Goal: Contribute content: Contribute content

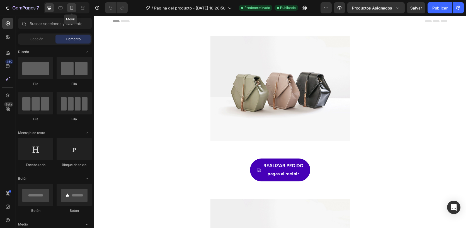
click at [71, 10] on icon at bounding box center [72, 8] width 6 height 6
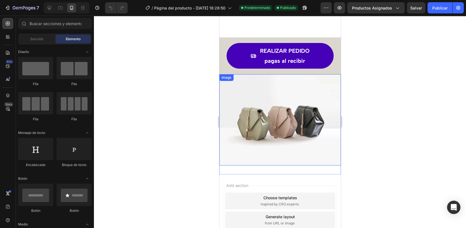
scroll to position [10, 0]
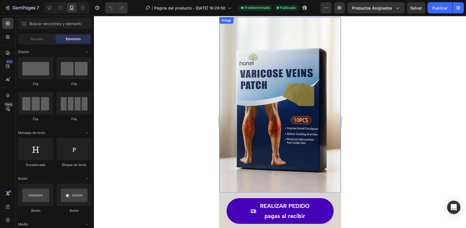
click at [258, 102] on img at bounding box center [279, 108] width 121 height 182
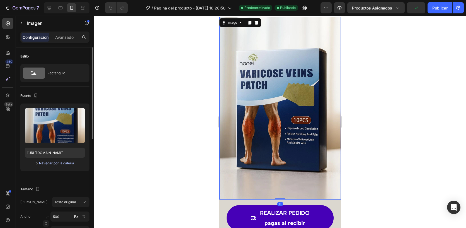
click at [67, 163] on font "Navegar por la galería" at bounding box center [56, 162] width 35 height 5
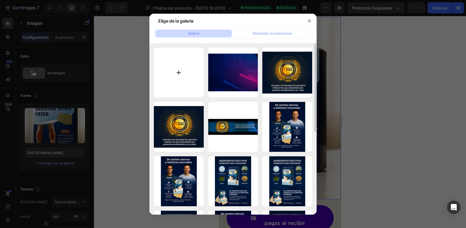
click at [181, 85] on input "file" at bounding box center [179, 73] width 50 height 50
type input "C:\fakepath\ASASASA (1080 x 1350 px) (1080 x 1500 px) (35).webp"
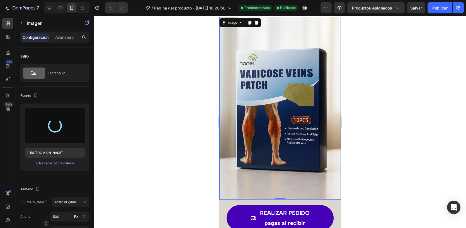
type input "[URL][DOMAIN_NAME]"
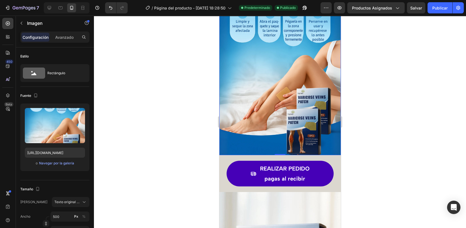
scroll to position [72, 0]
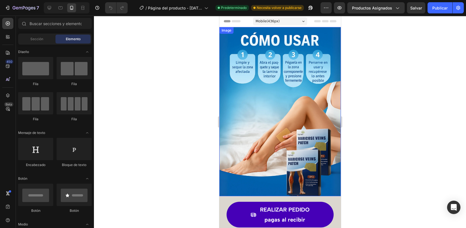
click at [236, 115] on img at bounding box center [279, 111] width 121 height 169
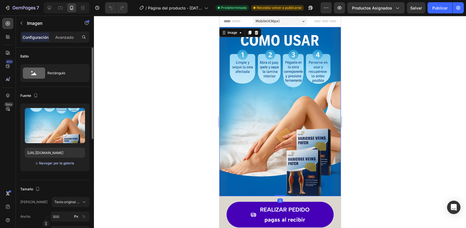
click at [69, 165] on font "Navegar por la galería" at bounding box center [56, 162] width 35 height 5
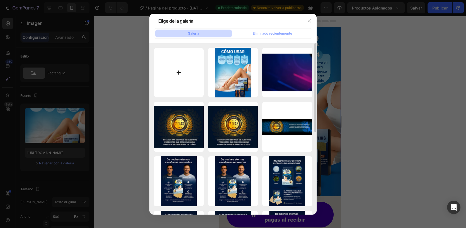
click at [177, 79] on input "file" at bounding box center [179, 73] width 50 height 50
type input "C:\fakepath\ASASASA (1080 x 1350 px) (1080 x 1500 px) (42).webp"
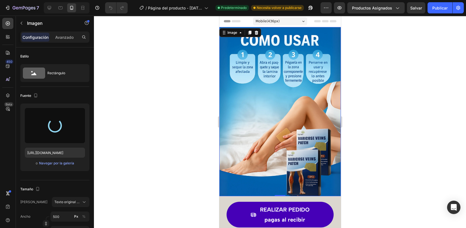
type input "https://cdn.shopify.com/s/files/1/0830/0213/0625/files/gempages_575187145350710…"
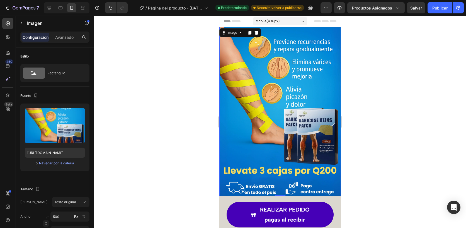
click at [180, 144] on div at bounding box center [280, 122] width 372 height 212
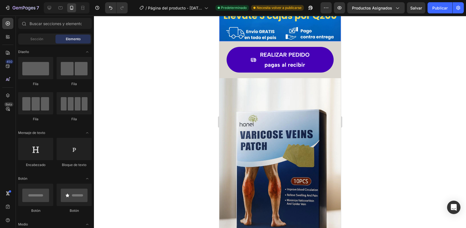
scroll to position [185, 0]
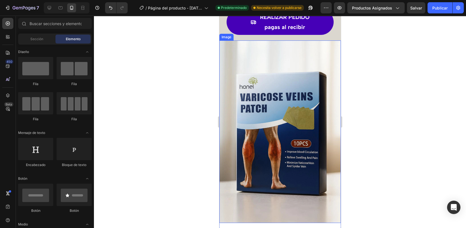
click at [323, 130] on img at bounding box center [279, 131] width 121 height 182
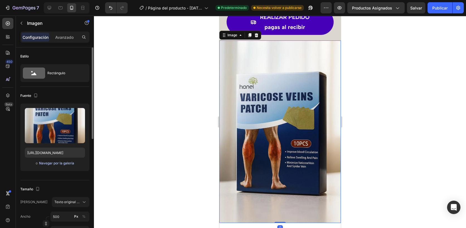
click at [65, 163] on font "Navegar por la galería" at bounding box center [56, 162] width 35 height 5
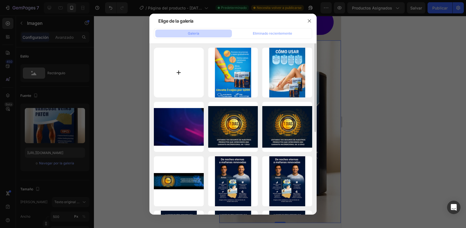
click at [183, 80] on input "file" at bounding box center [179, 73] width 50 height 50
type input "C:\fakepath\ASASASA (1080 x 1350 px) (1080 x 1500 px) (41) (1).webp"
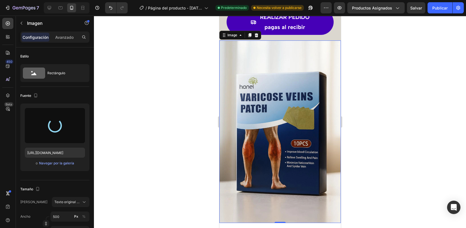
type input "https://cdn.shopify.com/s/files/1/0830/0213/0625/files/gempages_575187145350710…"
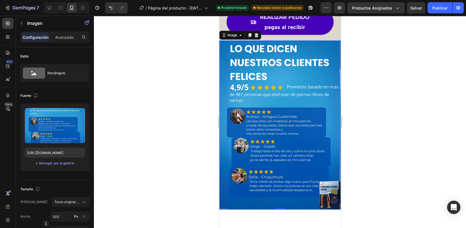
scroll to position [155, 0]
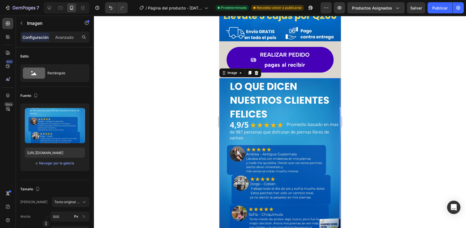
click at [184, 98] on div at bounding box center [280, 122] width 372 height 212
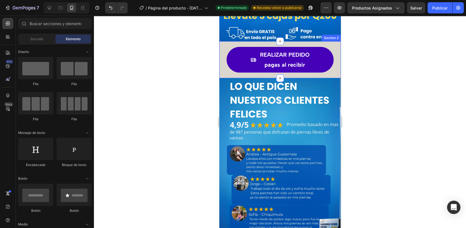
click at [256, 70] on div "REALIZAR PEDIDO pagas al recibir Button" at bounding box center [279, 59] width 121 height 37
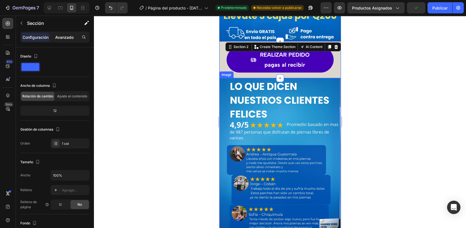
click at [66, 35] on p "Avanzado" at bounding box center [64, 37] width 18 height 6
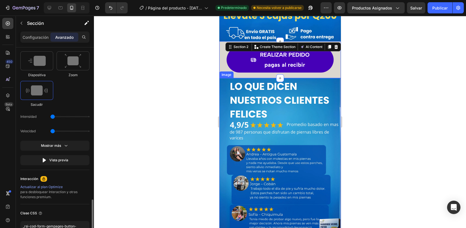
scroll to position [355, 0]
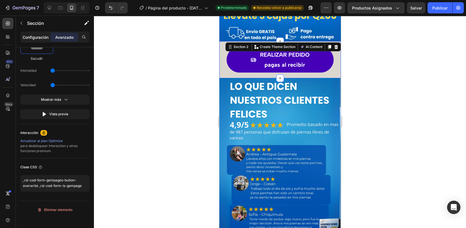
click at [38, 38] on p "Configuración" at bounding box center [36, 37] width 26 height 6
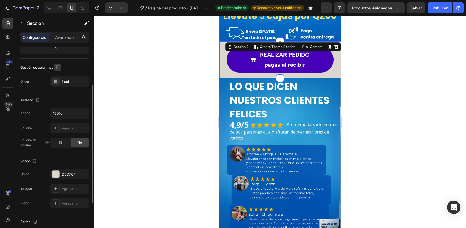
scroll to position [93, 0]
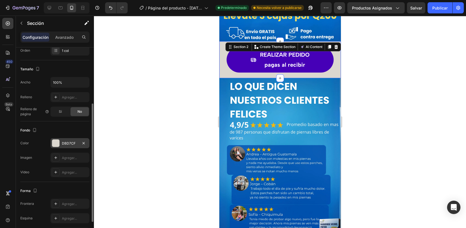
click at [56, 143] on div at bounding box center [55, 142] width 7 height 7
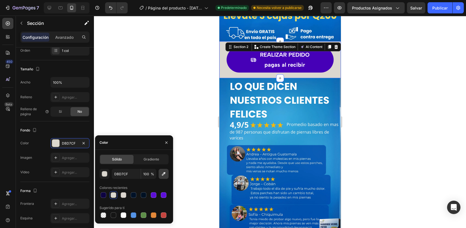
click at [163, 173] on icon "button" at bounding box center [164, 174] width 6 height 6
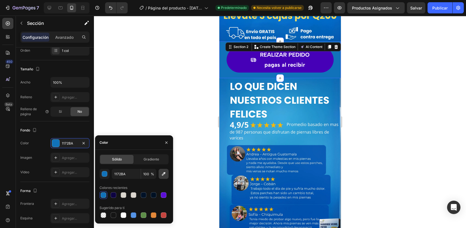
click at [165, 175] on icon "button" at bounding box center [164, 174] width 6 height 6
click at [165, 174] on icon "button" at bounding box center [164, 174] width 6 height 6
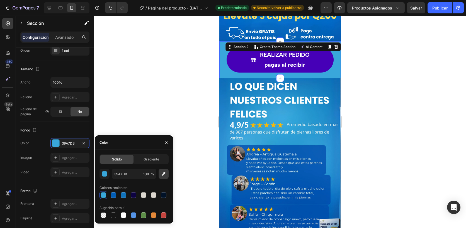
click at [163, 175] on icon "button" at bounding box center [164, 174] width 6 height 6
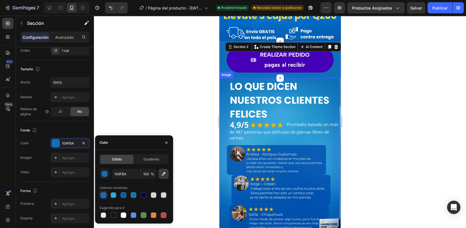
click at [167, 177] on button "button" at bounding box center [163, 174] width 10 height 10
type input "045AB3"
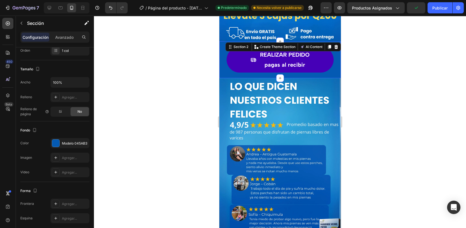
click at [190, 75] on div at bounding box center [280, 122] width 372 height 212
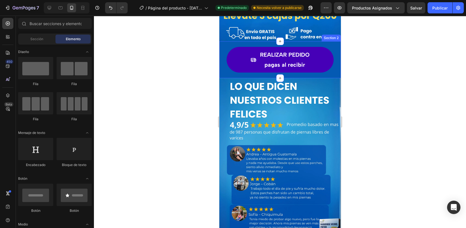
click at [219, 67] on div "REALIZAR PEDIDO pagas al recibir Button" at bounding box center [279, 59] width 121 height 37
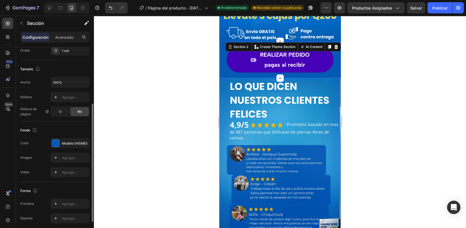
scroll to position [124, 0]
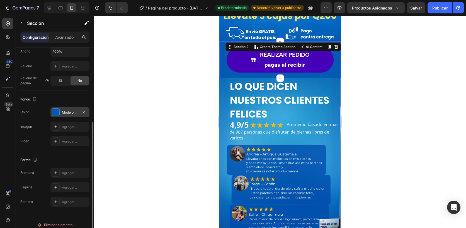
click at [58, 112] on div at bounding box center [55, 111] width 7 height 7
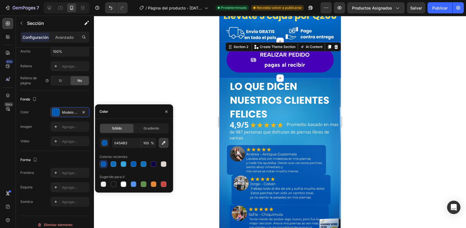
click at [163, 143] on icon "button" at bounding box center [164, 143] width 4 height 4
type input "1475BF"
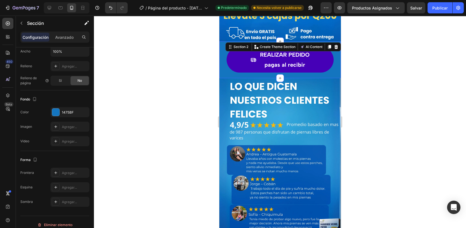
click at [199, 82] on div at bounding box center [280, 122] width 372 height 212
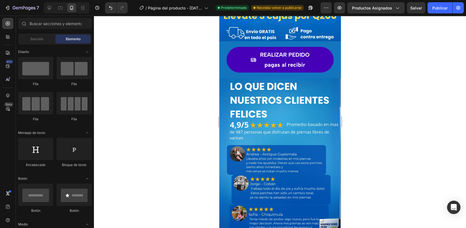
click at [199, 82] on div at bounding box center [280, 122] width 372 height 212
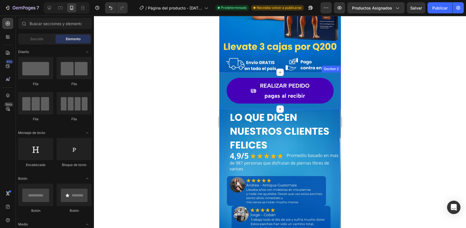
scroll to position [93, 0]
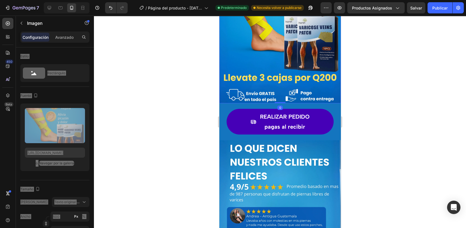
click at [223, 89] on img at bounding box center [279, 18] width 121 height 169
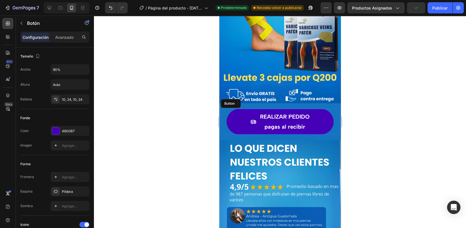
click at [222, 109] on div "REALIZAR PEDIDO pagas al recibir Button" at bounding box center [279, 122] width 119 height 26
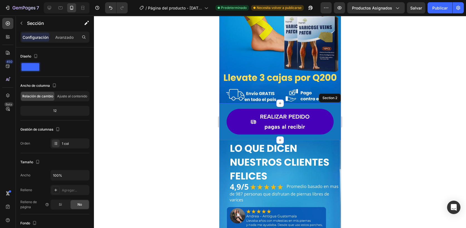
click at [220, 103] on div "REALIZAR PEDIDO pagas al recibir Button 20" at bounding box center [279, 121] width 121 height 37
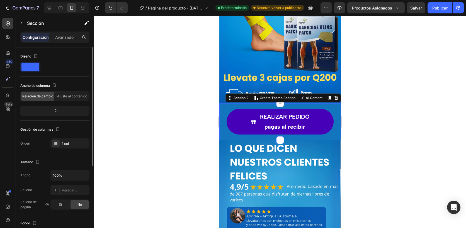
scroll to position [62, 0]
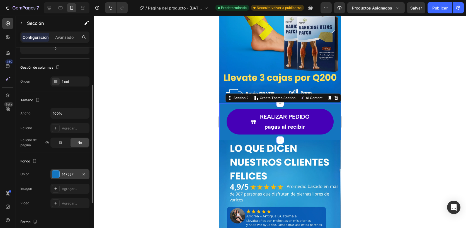
click at [58, 174] on div at bounding box center [55, 173] width 7 height 7
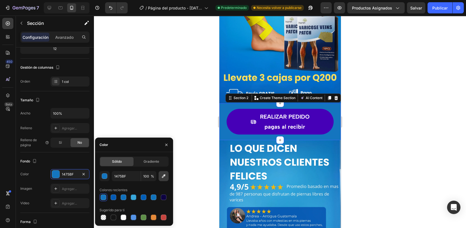
click at [163, 177] on icon "button" at bounding box center [164, 176] width 6 height 6
type input "0461BA"
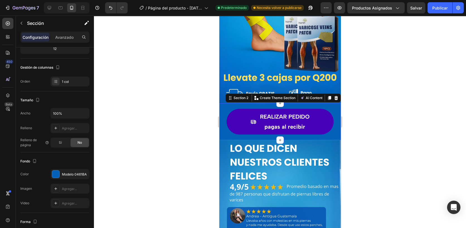
click at [198, 110] on div at bounding box center [280, 122] width 372 height 212
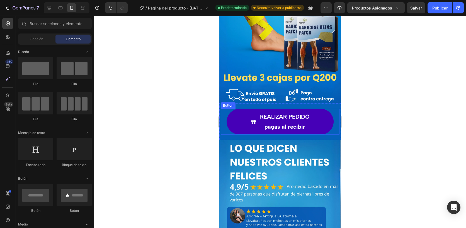
click at [220, 109] on div "REALIZAR PEDIDO pagas al recibir Button" at bounding box center [279, 122] width 119 height 26
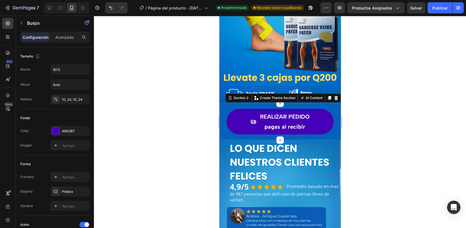
click at [219, 103] on div "REALIZAR PEDIDO pagas al recibir Button" at bounding box center [279, 121] width 121 height 37
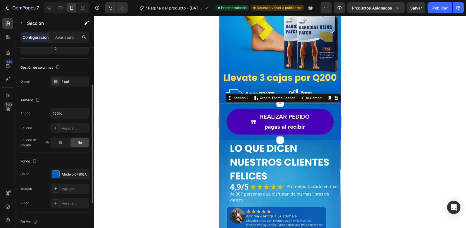
scroll to position [93, 0]
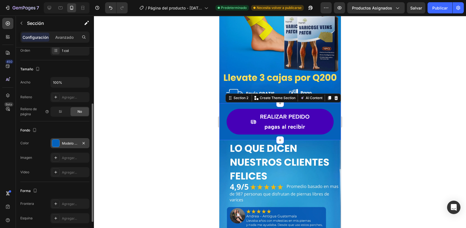
click at [55, 142] on div at bounding box center [55, 142] width 7 height 7
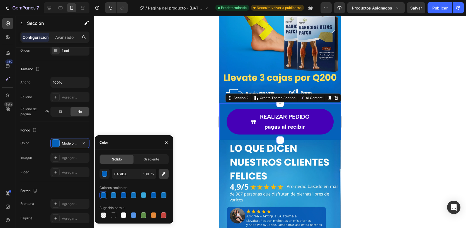
click at [164, 174] on icon "button" at bounding box center [164, 174] width 4 height 4
type input "0063BA"
click at [193, 115] on div at bounding box center [280, 122] width 372 height 212
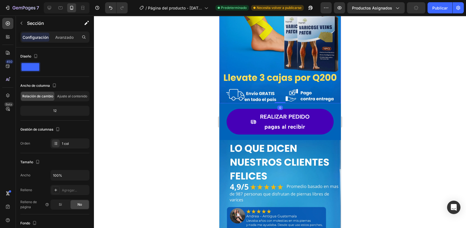
click at [251, 58] on img at bounding box center [279, 18] width 121 height 169
click at [223, 129] on div "REALIZAR PEDIDO pagas al recibir Button" at bounding box center [279, 121] width 121 height 37
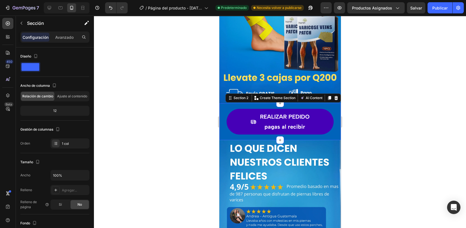
scroll to position [124, 0]
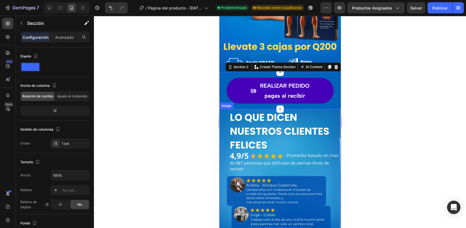
click at [197, 132] on div at bounding box center [280, 122] width 372 height 212
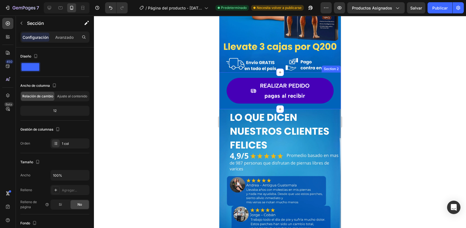
click at [253, 98] on div "REALIZAR PEDIDO pagas al recibir Button" at bounding box center [279, 90] width 121 height 37
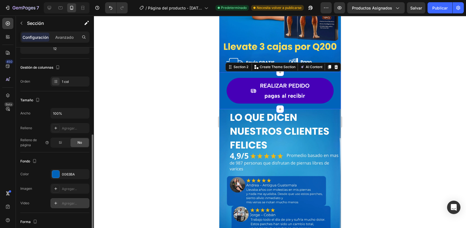
scroll to position [93, 0]
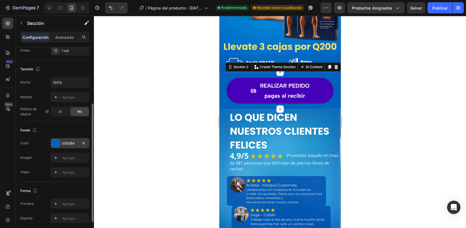
click at [56, 142] on div at bounding box center [55, 142] width 7 height 7
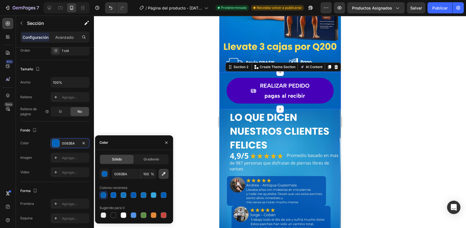
click at [163, 174] on icon "button" at bounding box center [164, 174] width 4 height 4
type input "055BB3"
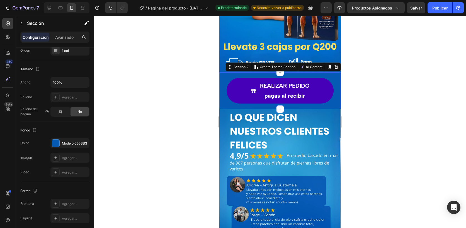
click at [195, 82] on div at bounding box center [280, 122] width 372 height 212
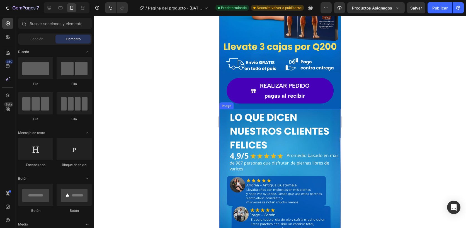
click at [224, 118] on img at bounding box center [279, 193] width 121 height 169
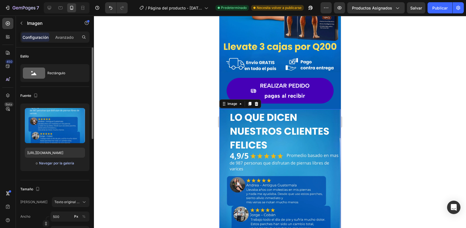
click at [63, 162] on font "Navegar por la galería" at bounding box center [56, 162] width 35 height 5
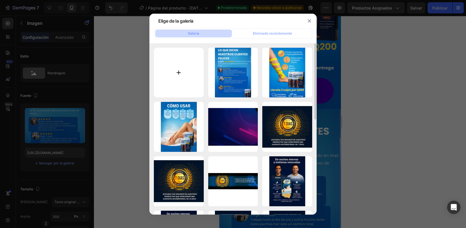
click at [177, 80] on input "file" at bounding box center [179, 73] width 50 height 50
type input "C:\fakepath\ASASASA (1080 x 1350 px) (1080 x 1500 px) (39).webp"
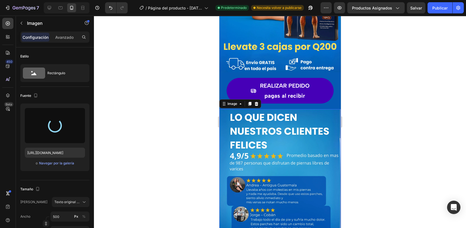
type input "https://cdn.shopify.com/s/files/1/0830/0213/0625/files/gempages_575187145350710…"
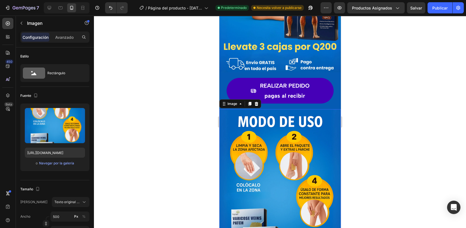
click at [139, 159] on div at bounding box center [280, 122] width 372 height 212
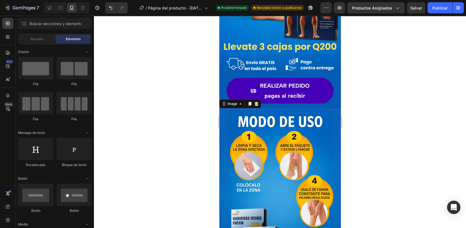
click at [315, 146] on img at bounding box center [279, 193] width 121 height 169
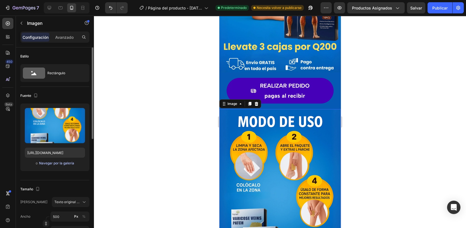
click at [67, 164] on font "Navegar por la galería" at bounding box center [56, 162] width 35 height 5
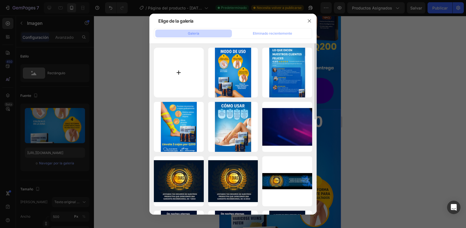
click at [177, 83] on input "file" at bounding box center [179, 73] width 50 height 50
type input "C:\fakepath\ASASASA (1080 x 1350 px) (1080 x 1500 px) (40).webp"
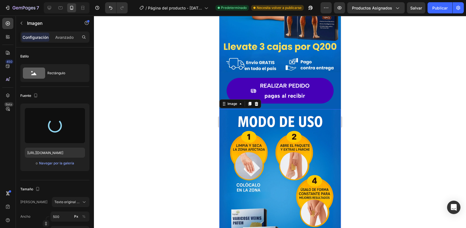
type input "https://cdn.shopify.com/s/files/1/0830/0213/0625/files/gempages_575187145350710…"
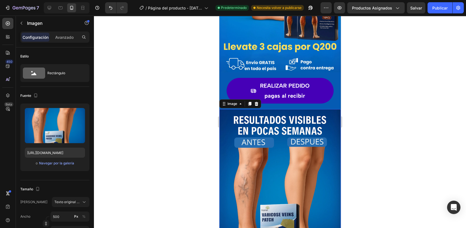
click at [363, 87] on div at bounding box center [280, 122] width 372 height 212
click at [224, 151] on img at bounding box center [279, 193] width 121 height 169
click at [65, 162] on font "Navegar por la galería" at bounding box center [56, 162] width 35 height 5
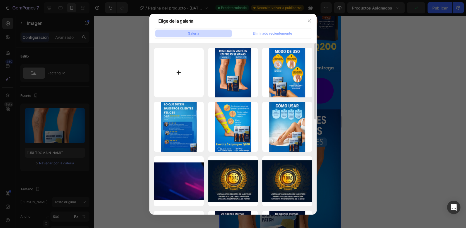
click at [187, 86] on input "file" at bounding box center [179, 73] width 50 height 50
type input "C:\fakepath\ChatGPT Image 24 sept 2025, 23_23_00.webp"
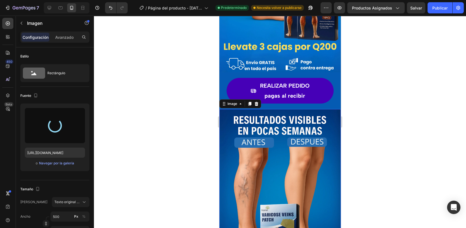
type input "https://cdn.shopify.com/s/files/1/0830/0213/0625/files/gempages_575187145350710…"
